Goal: Information Seeking & Learning: Learn about a topic

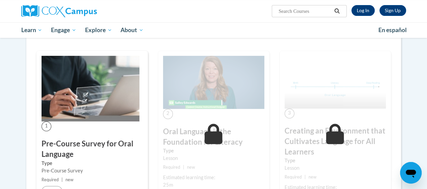
scroll to position [121, 0]
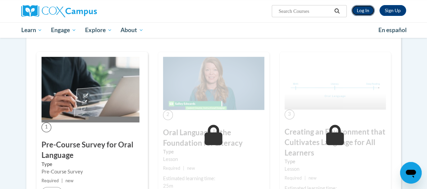
click at [364, 9] on link "Log In" at bounding box center [363, 10] width 23 height 11
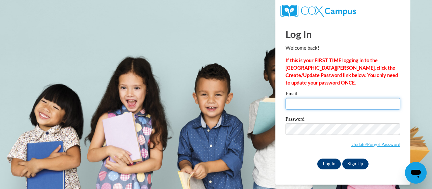
type input "jarred.jones114@gmail.com"
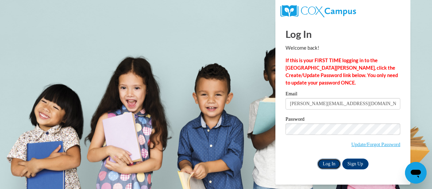
click at [332, 159] on input "Log In" at bounding box center [330, 163] width 24 height 11
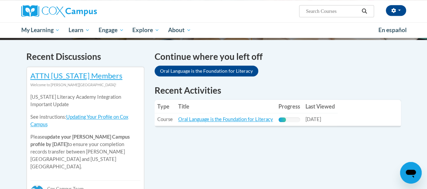
scroll to position [238, 0]
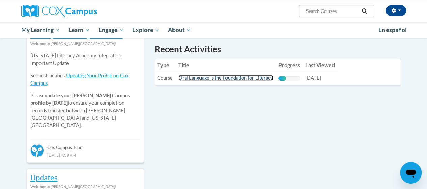
click at [216, 79] on link "Oral Language is the Foundation for Literacy" at bounding box center [225, 78] width 95 height 6
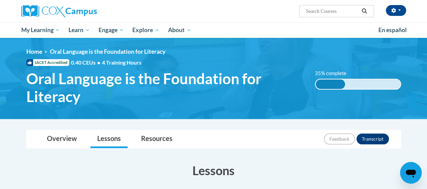
click at [216, 79] on span "Oral Language is the Foundation for Literacy" at bounding box center [165, 88] width 279 height 36
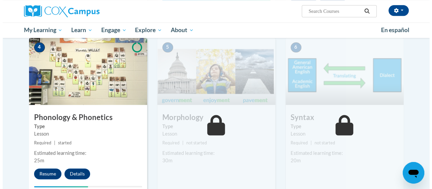
scroll to position [398, 0]
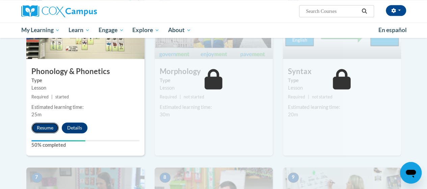
click at [47, 126] on button "Resume" at bounding box center [44, 127] width 27 height 11
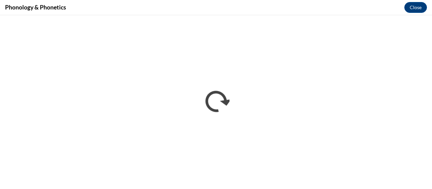
scroll to position [0, 0]
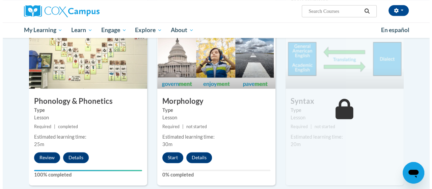
scroll to position [386, 0]
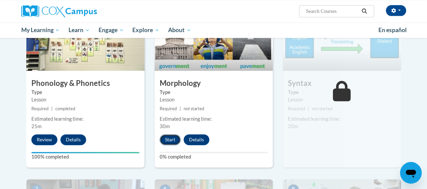
click at [172, 136] on button "Start" at bounding box center [170, 139] width 21 height 11
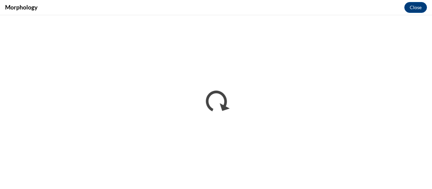
scroll to position [0, 0]
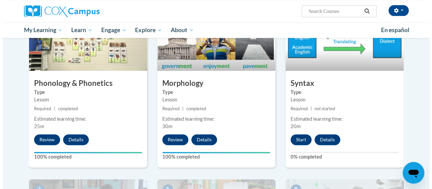
scroll to position [423, 0]
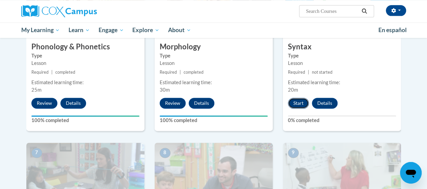
click at [299, 105] on button "Start" at bounding box center [298, 103] width 21 height 11
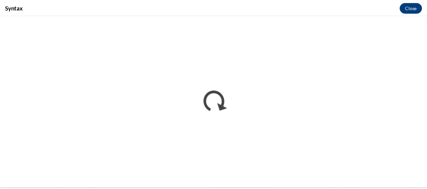
scroll to position [0, 0]
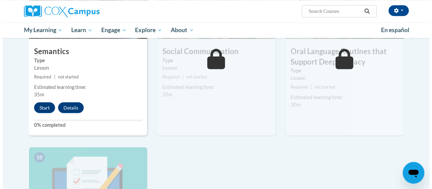
scroll to position [599, 0]
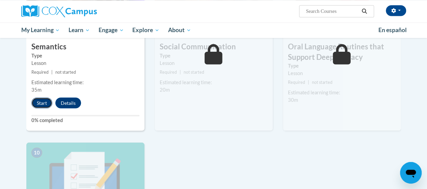
click at [43, 104] on button "Start" at bounding box center [41, 102] width 21 height 11
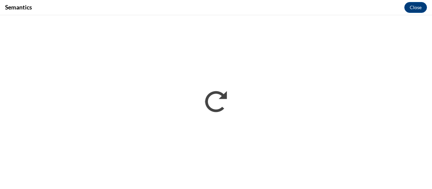
scroll to position [0, 0]
